Goal: Task Accomplishment & Management: Manage account settings

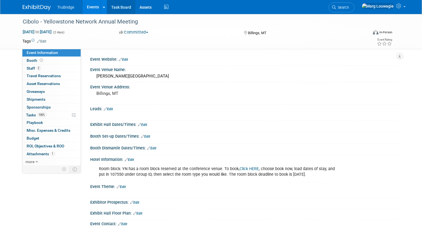
click at [128, 8] on link "Task Board" at bounding box center [121, 7] width 28 height 14
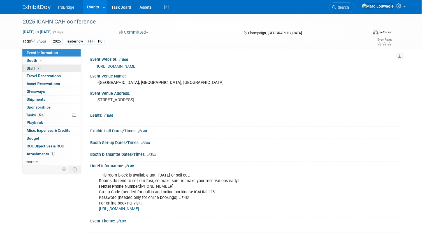
click at [49, 65] on link "2 Staff 2" at bounding box center [51, 69] width 58 height 8
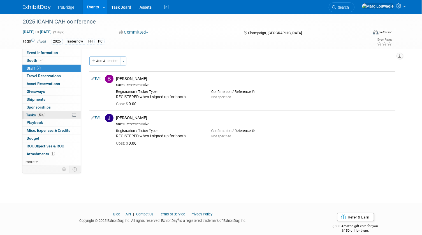
click at [27, 114] on span "Tasks 33%" at bounding box center [35, 115] width 19 height 4
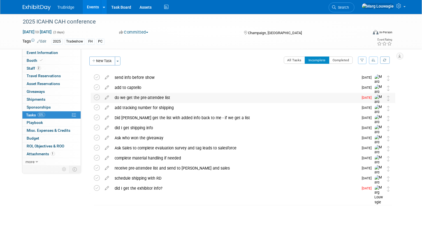
click at [151, 98] on div "do we get the pre-attendee list" at bounding box center [235, 98] width 246 height 10
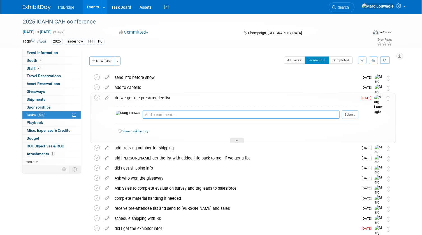
click at [154, 113] on textarea at bounding box center [240, 115] width 197 height 8
type textarea "emailed czimmerman on 10.7.25 and asked"
click at [347, 113] on button "Submit" at bounding box center [350, 115] width 17 height 8
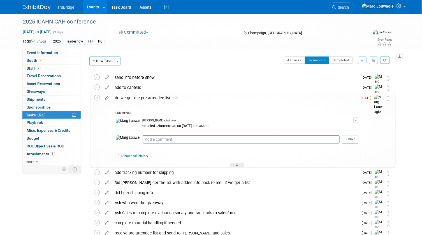
click at [107, 97] on icon at bounding box center [107, 96] width 10 height 7
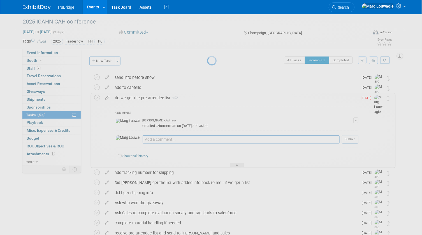
select select "9"
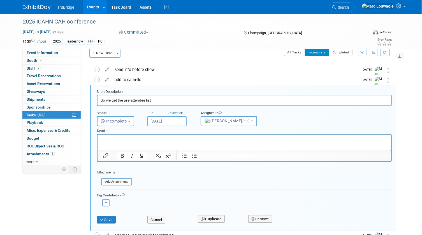
scroll to position [11, 0]
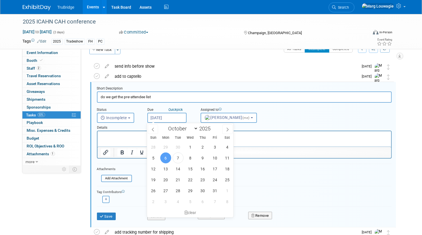
click at [172, 118] on input "Oct 6, 2025" at bounding box center [166, 118] width 39 height 10
click at [164, 177] on span "20" at bounding box center [165, 179] width 11 height 11
type input "Oct 20, 2025"
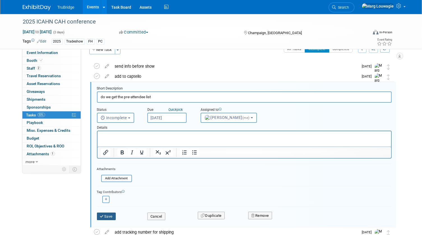
click at [107, 216] on button "Save" at bounding box center [106, 217] width 19 height 8
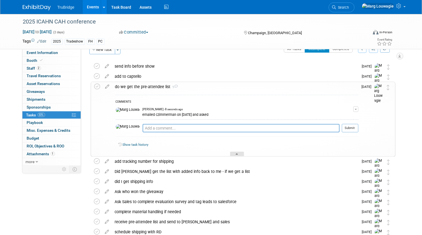
click at [238, 153] on div at bounding box center [237, 154] width 14 height 5
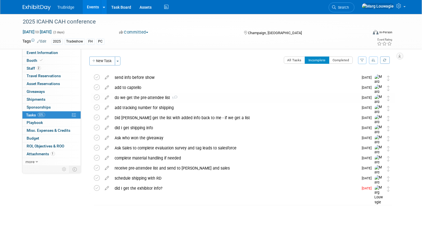
scroll to position [0, 0]
click at [148, 186] on div "did I get the exhibitor info?" at bounding box center [235, 189] width 246 height 10
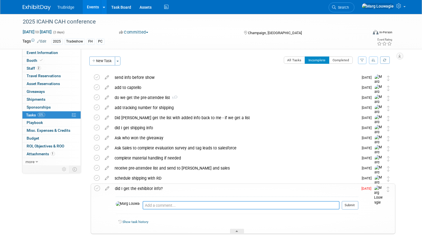
click at [154, 204] on textarea at bounding box center [240, 205] width 197 height 8
type textarea "emailed czimmerman 10.7.25 and asked"
click at [352, 206] on button "Submit" at bounding box center [350, 205] width 17 height 8
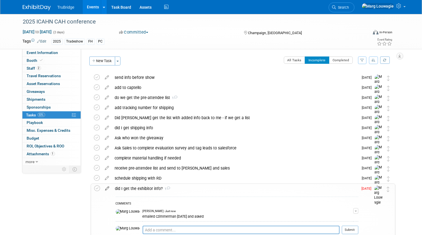
click at [107, 188] on icon at bounding box center [107, 187] width 10 height 7
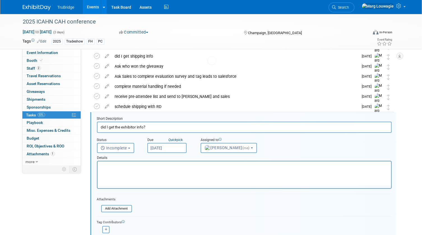
scroll to position [102, 0]
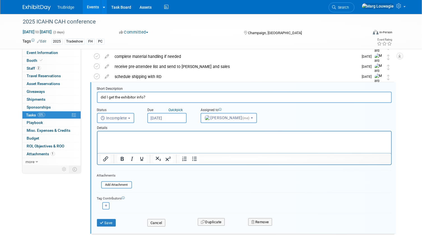
click at [165, 120] on input "[DATE]" at bounding box center [166, 118] width 39 height 10
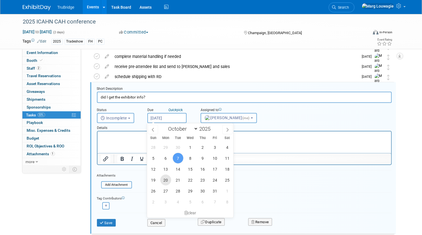
click at [170, 177] on span "20" at bounding box center [165, 180] width 11 height 11
type input "Oct 20, 2025"
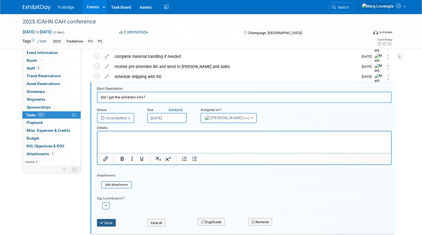
click at [108, 221] on button "Save" at bounding box center [106, 223] width 19 height 8
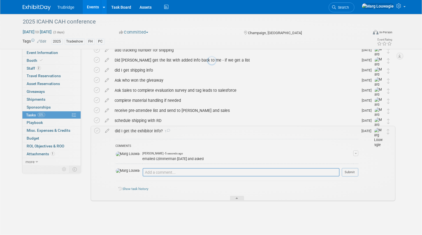
scroll to position [57, 0]
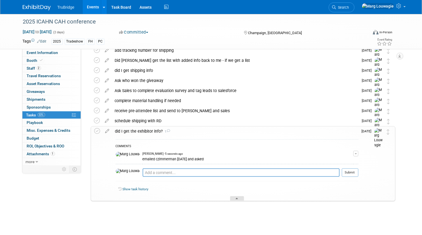
click at [239, 196] on div at bounding box center [237, 198] width 14 height 5
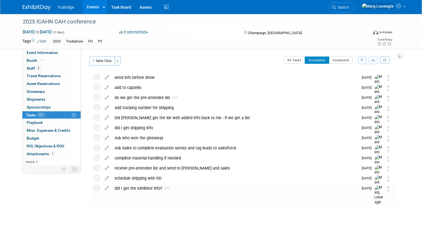
scroll to position [0, 0]
click at [48, 51] on span "Event Information" at bounding box center [42, 52] width 31 height 4
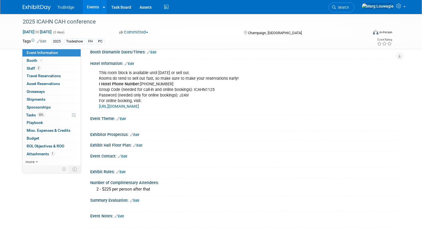
scroll to position [105, 0]
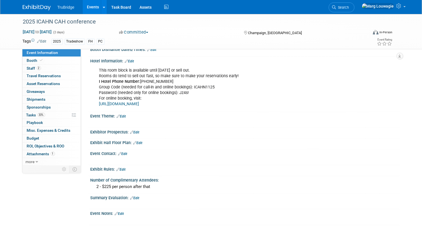
click at [127, 152] on link "Edit" at bounding box center [122, 154] width 9 height 4
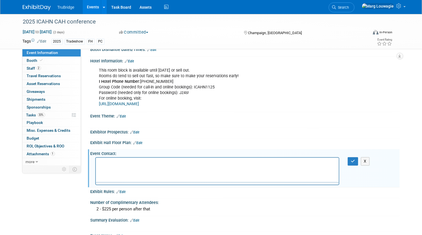
scroll to position [0, 0]
click at [116, 162] on p "Rich Text Area. Press ALT-0 for help." at bounding box center [217, 163] width 237 height 6
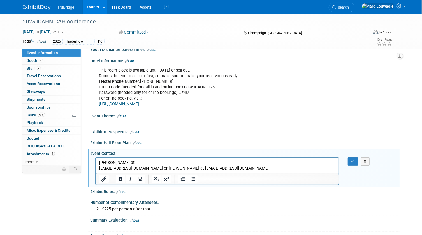
click at [146, 161] on p "Curt Zimmerman at czimmerman@icahn.org or Mikayla Wilhelm at mwilhelm@icahn.org" at bounding box center [217, 165] width 237 height 11
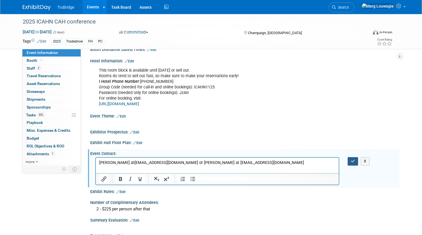
click at [348, 159] on button "button" at bounding box center [352, 161] width 10 height 8
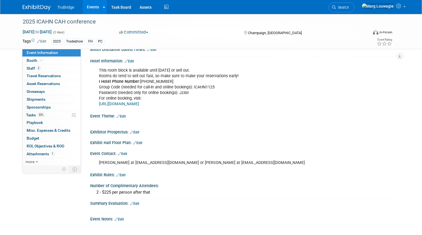
click at [389, 108] on div "This room block is available until October 3, 2025 or sell out. Rooms do tend t…" at bounding box center [244, 87] width 309 height 47
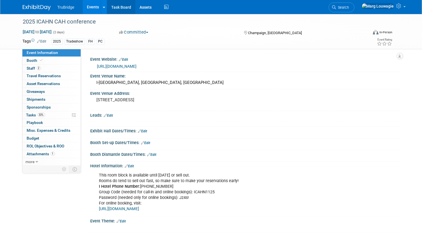
click at [127, 6] on link "Task Board" at bounding box center [121, 7] width 28 height 14
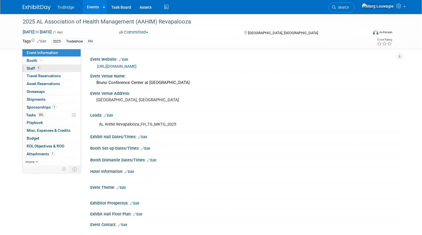
click at [52, 68] on link "1 Staff 1" at bounding box center [51, 69] width 58 height 8
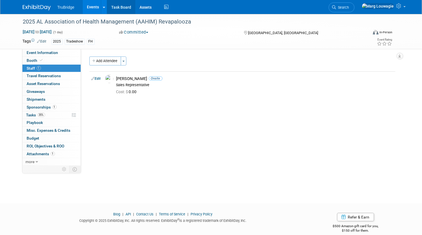
click at [118, 6] on link "Task Board" at bounding box center [121, 7] width 28 height 14
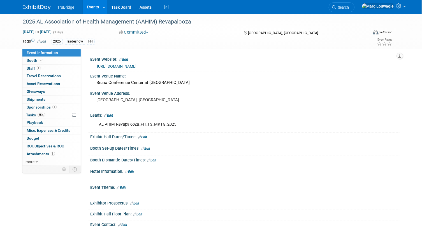
click at [137, 66] on link "[URL][DOMAIN_NAME]" at bounding box center [116, 66] width 39 height 4
click at [30, 114] on span "Tasks 35%" at bounding box center [35, 115] width 19 height 4
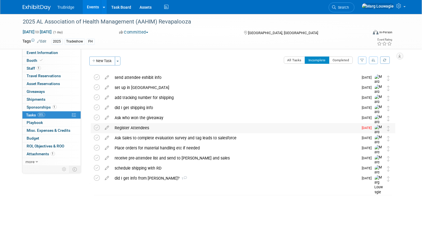
click at [138, 129] on div "Register Attendees" at bounding box center [235, 128] width 246 height 10
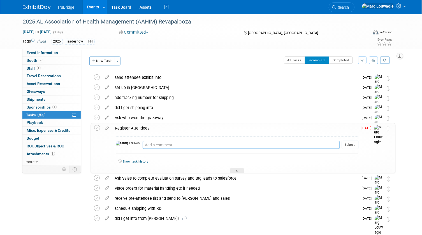
click at [144, 146] on textarea at bounding box center [240, 145] width 197 height 8
type textarea "asked [PERSON_NAME] if there is a comp code"
click at [355, 147] on button "Submit" at bounding box center [350, 145] width 17 height 8
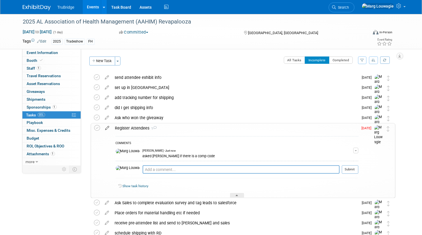
click at [108, 127] on icon at bounding box center [107, 126] width 10 height 7
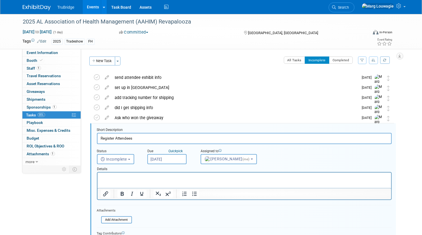
scroll to position [41, 0]
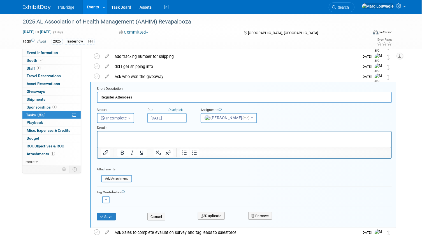
click at [184, 119] on input "[DATE]" at bounding box center [166, 118] width 39 height 10
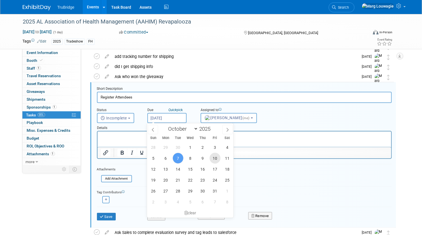
click at [219, 156] on span "10" at bounding box center [214, 158] width 11 height 11
type input "[DATE]"
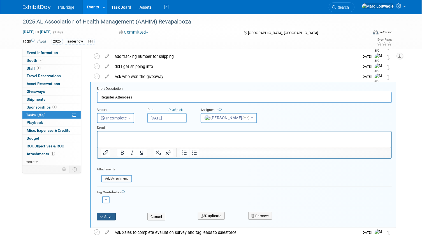
click at [113, 215] on button "Save" at bounding box center [106, 217] width 19 height 8
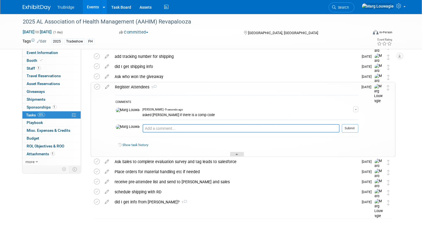
click at [238, 153] on div at bounding box center [237, 154] width 14 height 5
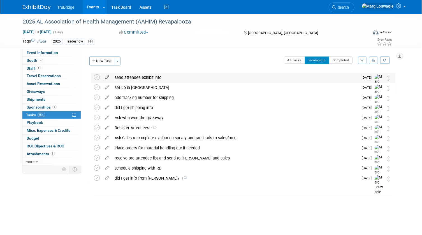
click at [107, 78] on icon at bounding box center [107, 76] width 10 height 7
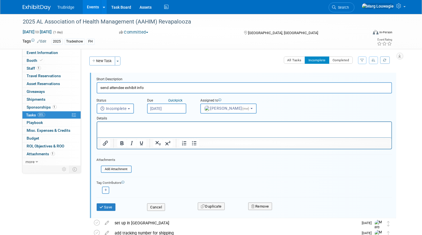
click at [164, 109] on input "[DATE]" at bounding box center [166, 109] width 39 height 10
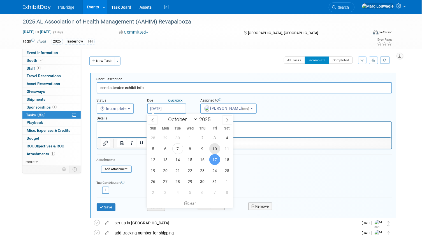
click at [212, 148] on span "10" at bounding box center [214, 148] width 11 height 11
type input "[DATE]"
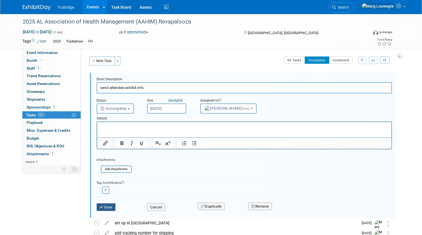
click at [111, 207] on button "Save" at bounding box center [106, 208] width 19 height 8
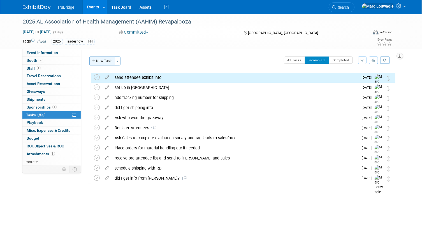
click at [105, 61] on button "New Task" at bounding box center [102, 61] width 26 height 9
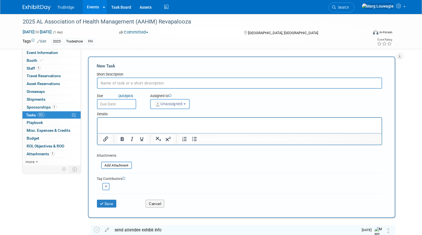
click at [143, 78] on input "text" at bounding box center [239, 83] width 285 height 11
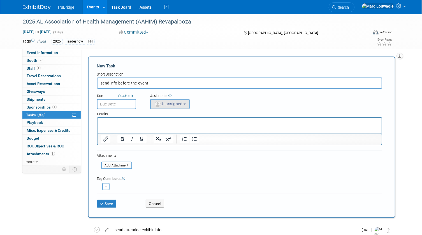
type input "send info before the event"
click at [177, 102] on span "Unassigned" at bounding box center [168, 104] width 29 height 4
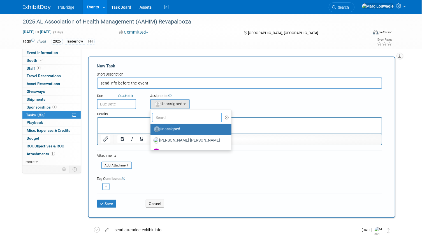
click at [177, 116] on input "text" at bounding box center [187, 118] width 70 height 10
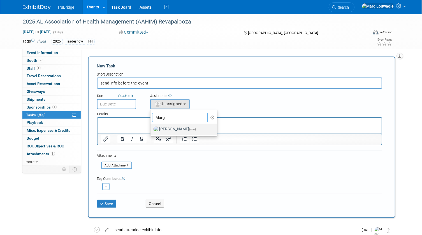
type input "Marg"
click at [178, 127] on label "[PERSON_NAME] (me)" at bounding box center [182, 129] width 59 height 9
click at [151, 127] on input "[PERSON_NAME] (me)" at bounding box center [150, 129] width 4 height 4
select select "0abee163-1570-438d-a0ea-e9129f2ffbd7"
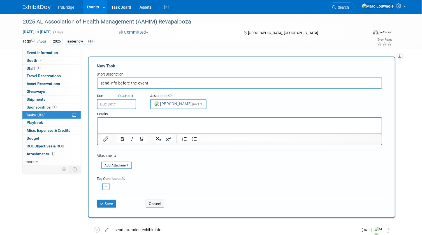
click at [128, 102] on input "text" at bounding box center [116, 104] width 39 height 10
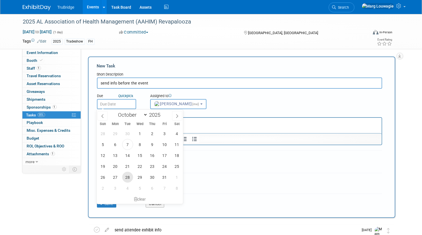
click at [131, 178] on span "28" at bounding box center [127, 177] width 11 height 11
type input "[DATE]"
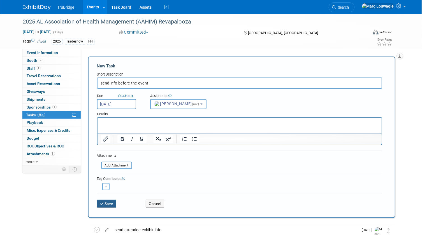
click at [112, 204] on button "Save" at bounding box center [107, 204] width 20 height 8
